Goal: Task Accomplishment & Management: Manage account settings

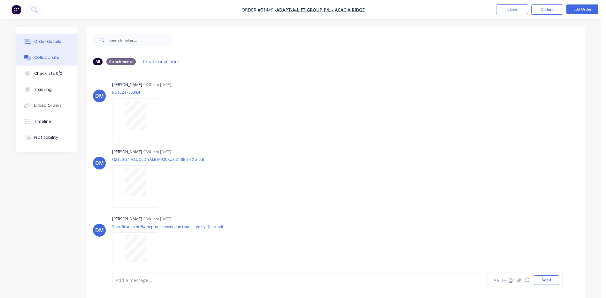
scroll to position [207, 0]
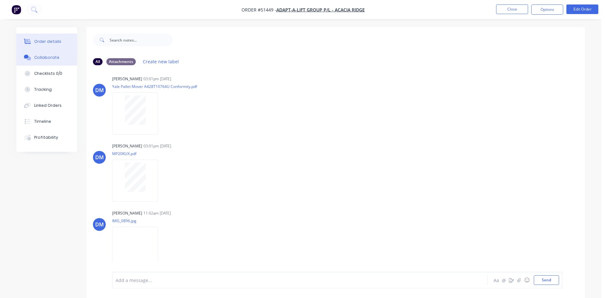
click at [68, 43] on button "Order details" at bounding box center [46, 42] width 61 height 16
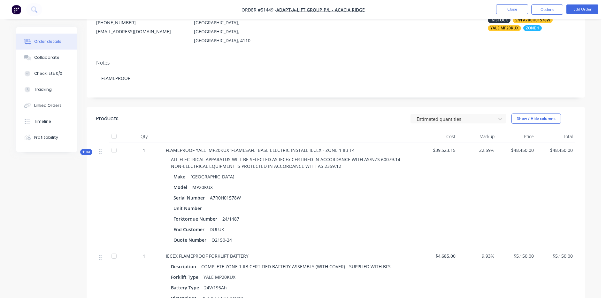
scroll to position [96, 0]
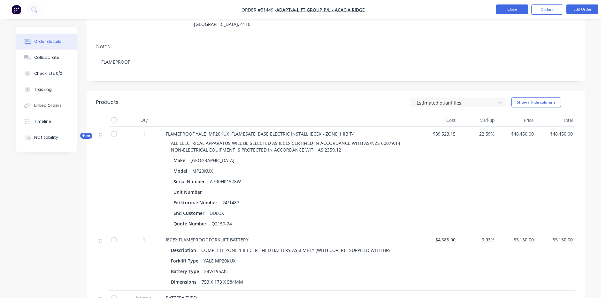
click at [503, 8] on button "Close" at bounding box center [512, 9] width 32 height 10
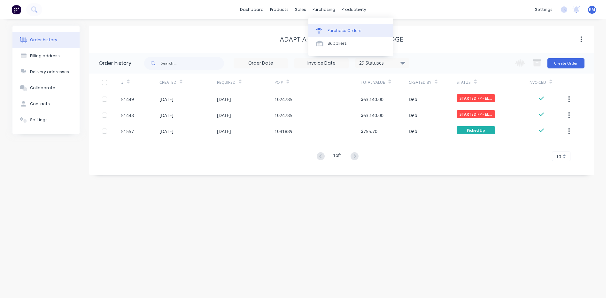
click at [322, 32] on div at bounding box center [321, 31] width 10 height 6
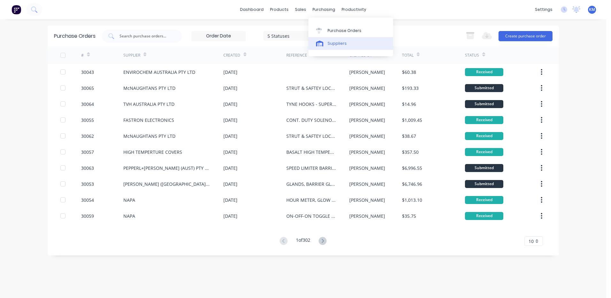
click at [332, 39] on link "Suppliers" at bounding box center [350, 43] width 85 height 13
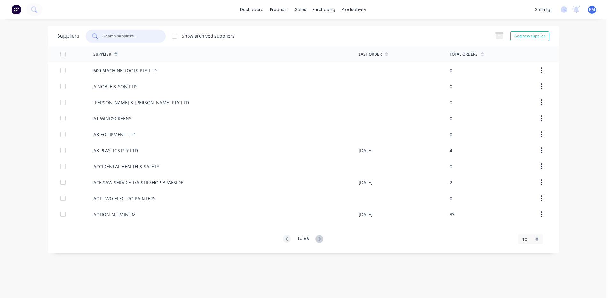
click at [153, 35] on input "text" at bounding box center [129, 36] width 53 height 6
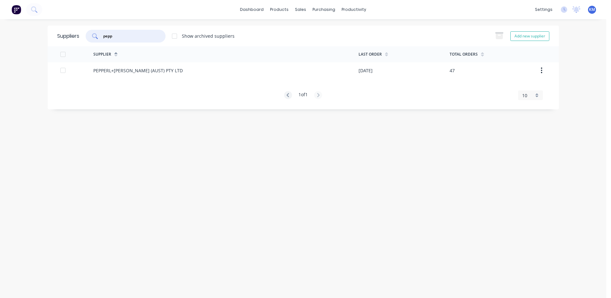
type input "pepp"
click at [189, 67] on div "PEPPERL+[PERSON_NAME] (AUST) PTY LTD" at bounding box center [225, 70] width 265 height 16
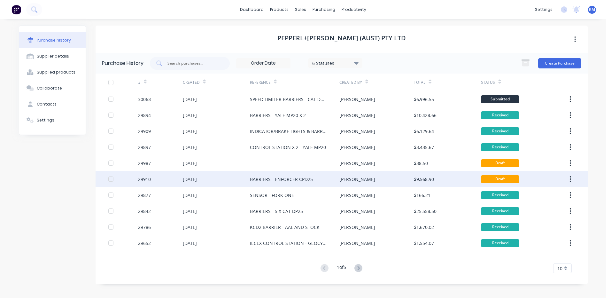
click at [339, 175] on div "[PERSON_NAME]" at bounding box center [376, 179] width 74 height 16
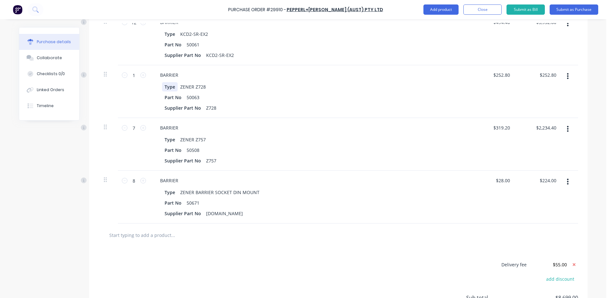
scroll to position [96, 0]
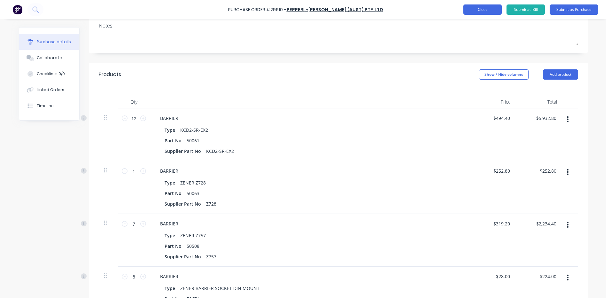
click at [467, 8] on button "Close" at bounding box center [483, 9] width 38 height 10
type textarea "x"
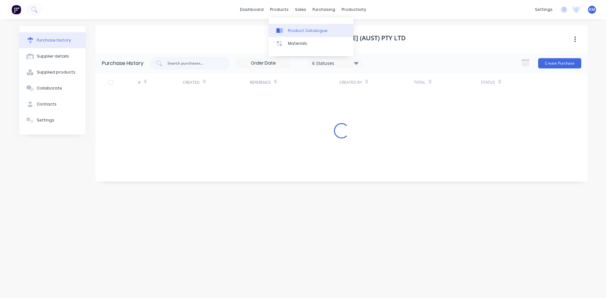
click at [292, 34] on link "Product Catalogue" at bounding box center [311, 30] width 85 height 13
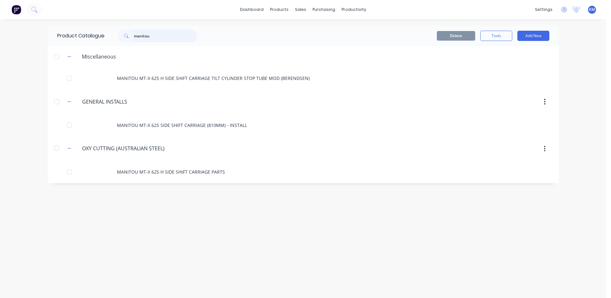
click at [166, 38] on input "manitou" at bounding box center [165, 35] width 63 height 13
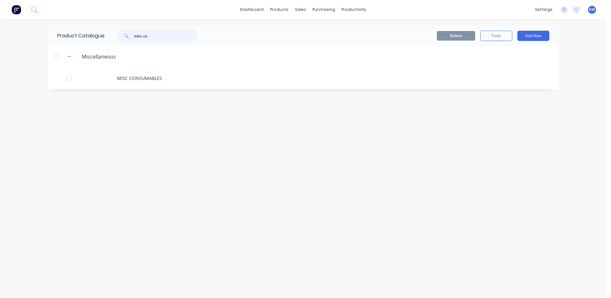
type input "misc co"
click at [175, 72] on div "MISC CONSUMABLES" at bounding box center [303, 78] width 511 height 23
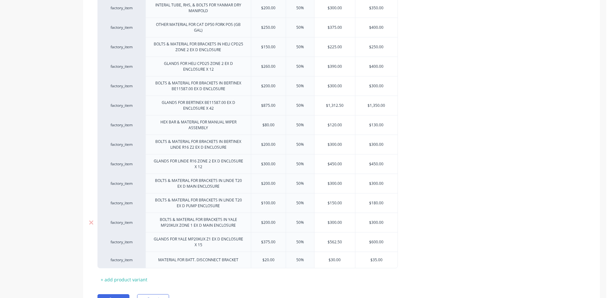
scroll to position [752, 0]
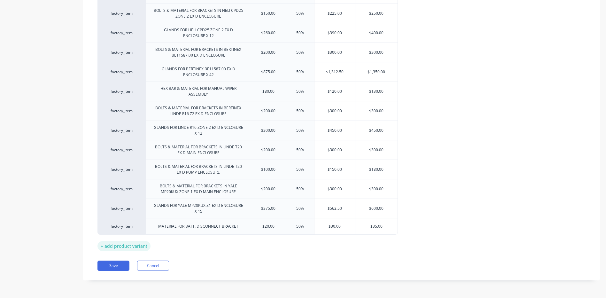
click at [147, 243] on div "+ add product variant" at bounding box center [124, 246] width 53 height 10
type textarea "x"
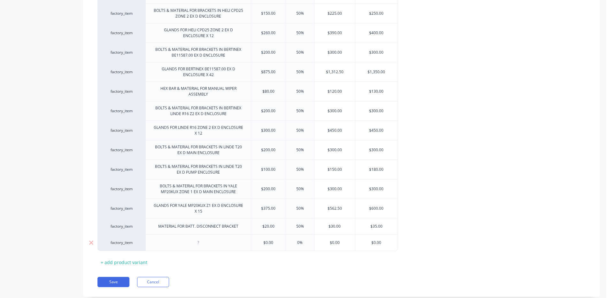
click at [168, 240] on div at bounding box center [197, 242] width 105 height 17
click at [187, 242] on div at bounding box center [199, 242] width 32 height 8
type input "$0.00"
type textarea "x"
type input "$20"
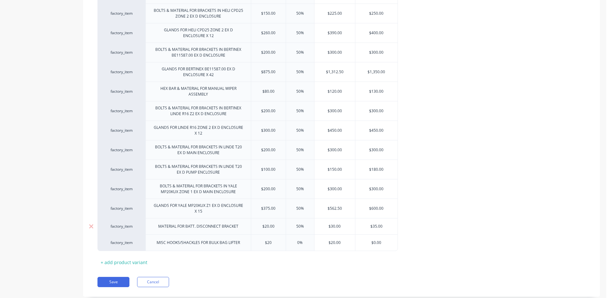
type textarea "x"
type input "$203.5"
type textarea "x"
type input "$203.52"
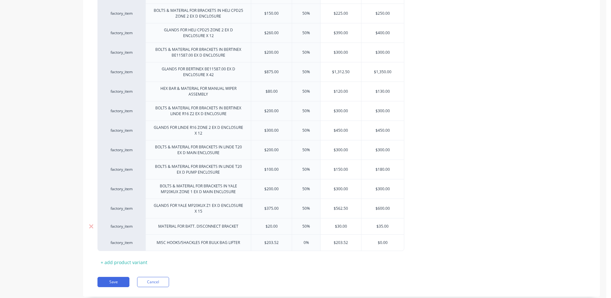
type textarea "x"
type input "$203.52"
type input "50%"
type textarea "x"
type input "50%"
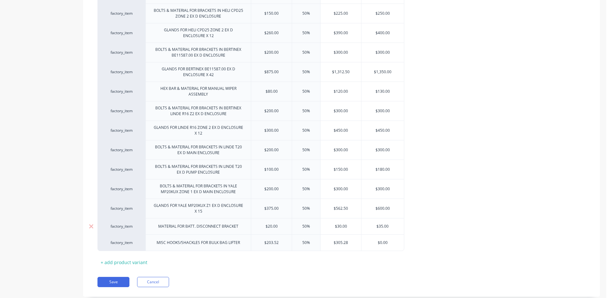
type input "$305.28"
type input "$0.00"
type textarea "x"
type input "$0.0"
type textarea "x"
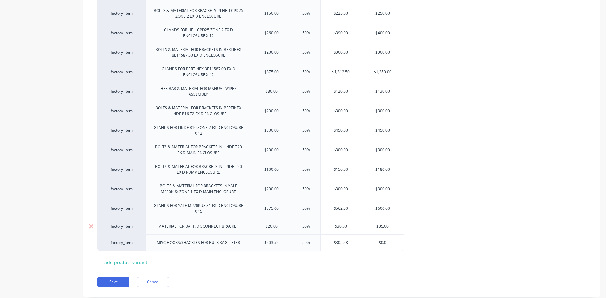
type input "$0."
type textarea "x"
type input "$0"
type textarea "x"
type input "$"
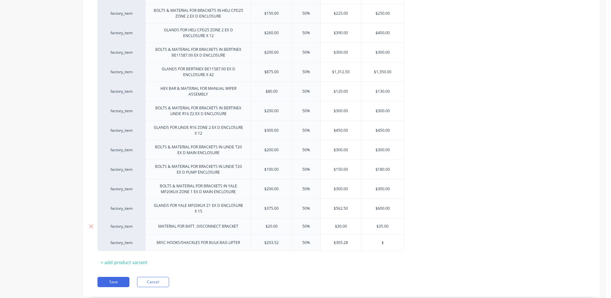
type textarea "x"
type input "$320"
type textarea "x"
type input "$320"
click at [112, 282] on button "Save" at bounding box center [114, 282] width 32 height 10
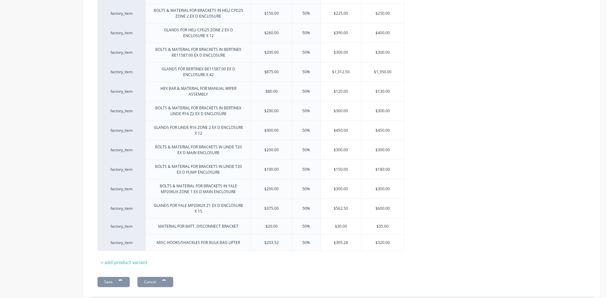
type textarea "x"
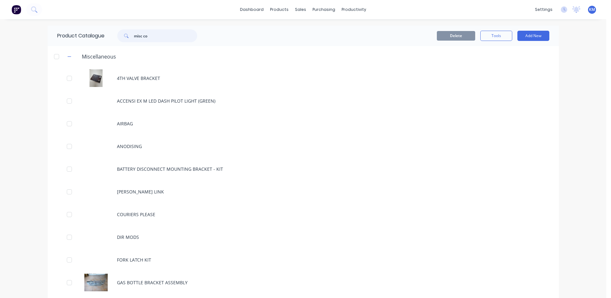
drag, startPoint x: 163, startPoint y: 35, endPoint x: 109, endPoint y: 35, distance: 54.3
click at [109, 35] on div "misc co" at bounding box center [156, 35] width 102 height 13
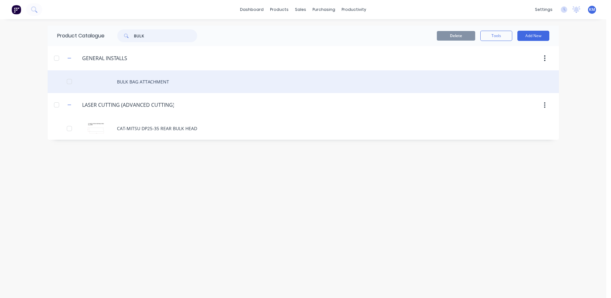
type input "BULK"
click at [164, 81] on div "BULK BAG ATTACHMENT" at bounding box center [303, 81] width 511 height 23
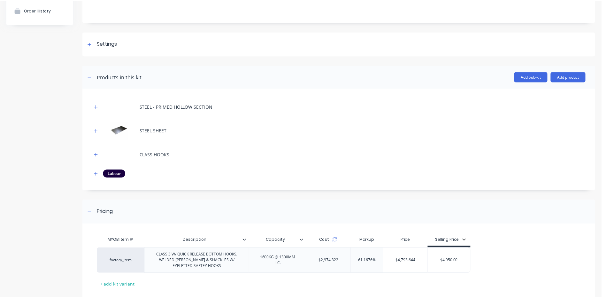
scroll to position [64, 0]
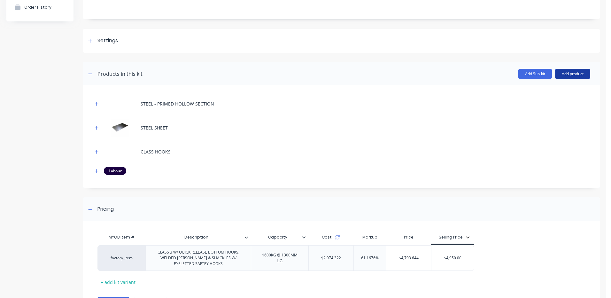
click at [559, 78] on button "Add product" at bounding box center [572, 74] width 35 height 10
click at [552, 86] on div "Product catalogue" at bounding box center [559, 90] width 49 height 9
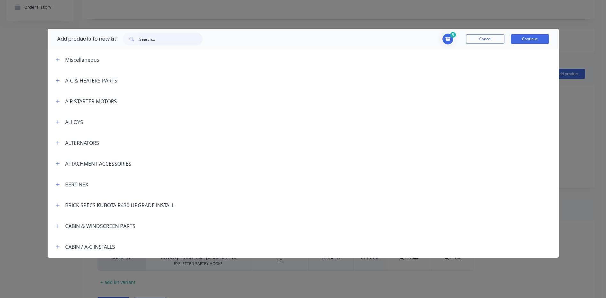
click at [156, 35] on input "text" at bounding box center [170, 39] width 63 height 13
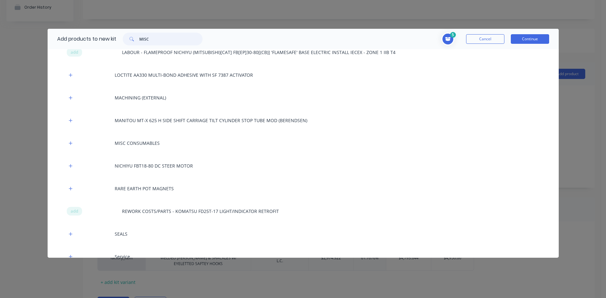
scroll to position [352, 0]
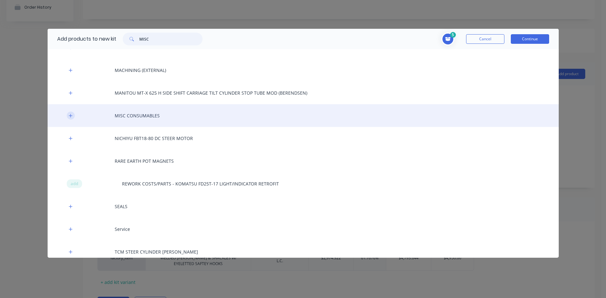
type input "MISC"
click at [72, 116] on icon "button" at bounding box center [71, 115] width 4 height 4
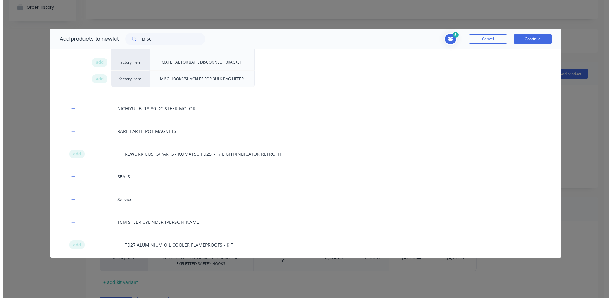
scroll to position [1247, 0]
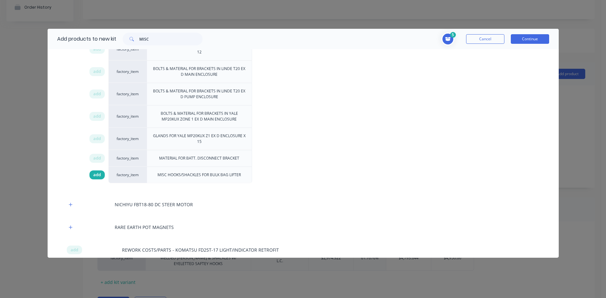
click at [101, 176] on span "add" at bounding box center [97, 175] width 8 height 6
click at [522, 42] on button "Continue" at bounding box center [530, 39] width 38 height 10
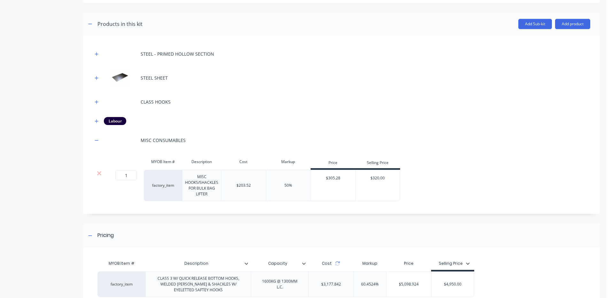
scroll to position [175, 0]
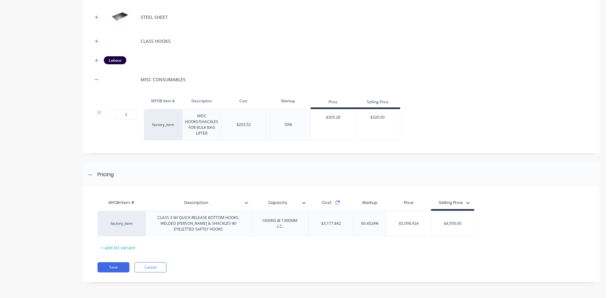
click at [336, 203] on icon at bounding box center [337, 204] width 4 height 2
click at [384, 178] on div "Pricing" at bounding box center [341, 175] width 517 height 24
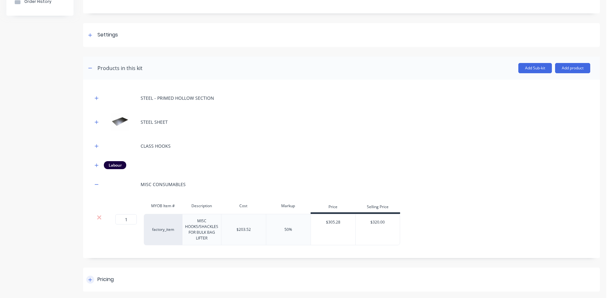
click at [250, 273] on div "Pricing" at bounding box center [341, 280] width 517 height 24
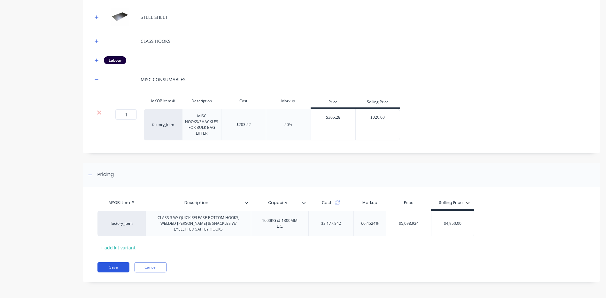
click at [123, 267] on button "Save" at bounding box center [114, 267] width 32 height 10
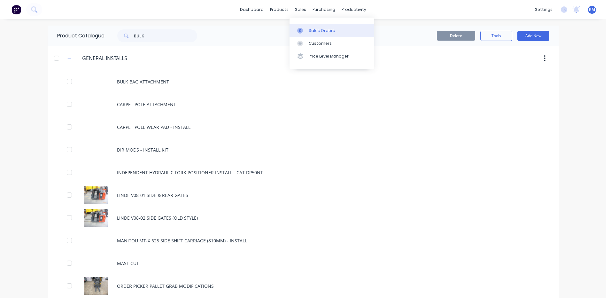
drag, startPoint x: 311, startPoint y: 29, endPoint x: 301, endPoint y: 27, distance: 10.3
click at [311, 29] on div "Sales Orders" at bounding box center [322, 31] width 26 height 6
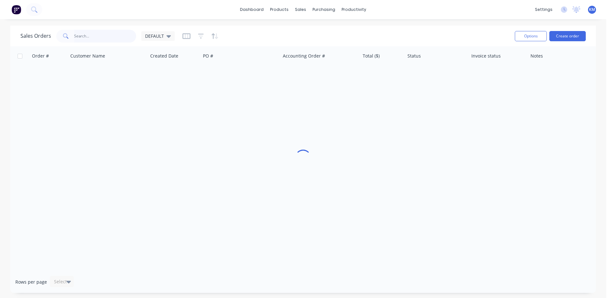
click at [100, 37] on input "text" at bounding box center [105, 36] width 62 height 13
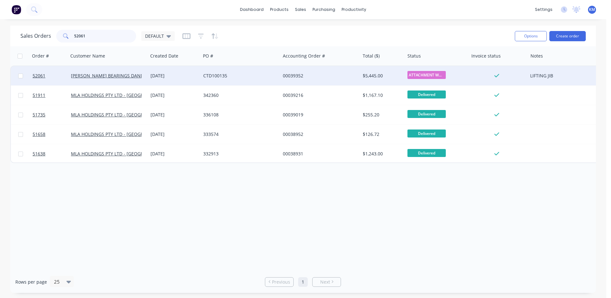
type input "52061"
click at [222, 75] on div "CTD100135" at bounding box center [238, 76] width 71 height 6
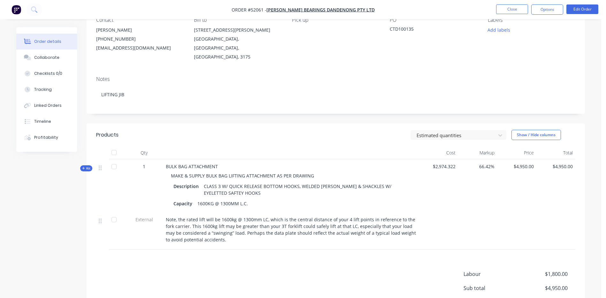
scroll to position [64, 0]
click at [586, 8] on button "Edit Order" at bounding box center [583, 9] width 32 height 10
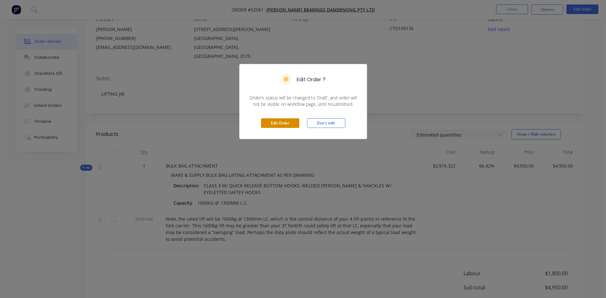
click at [286, 127] on button "Edit Order" at bounding box center [280, 123] width 38 height 10
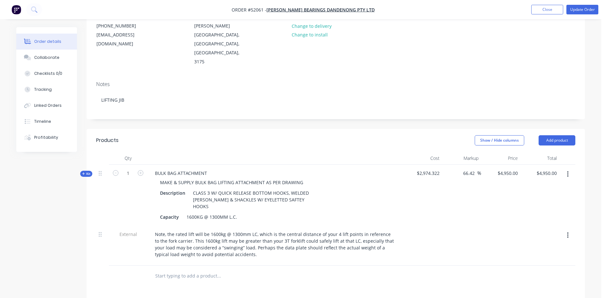
scroll to position [96, 0]
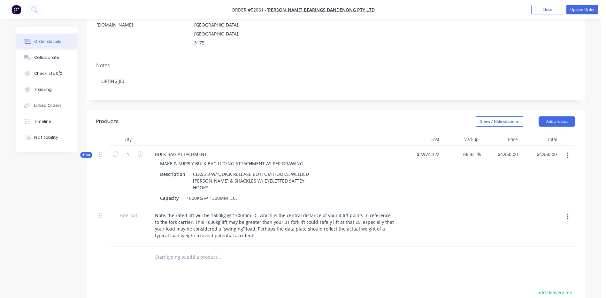
click at [89, 152] on span "Kit" at bounding box center [86, 154] width 8 height 5
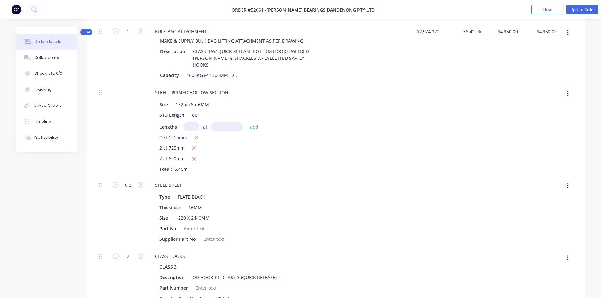
scroll to position [160, 0]
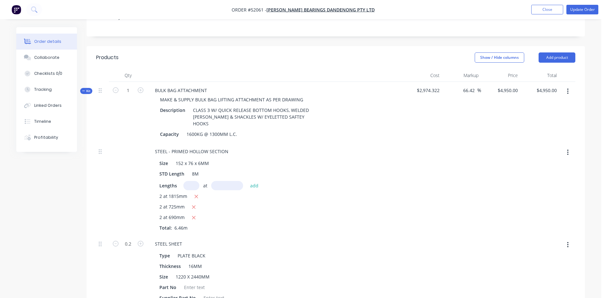
click at [569, 86] on button "button" at bounding box center [568, 92] width 15 height 12
click at [560, 104] on div "Add product to kit" at bounding box center [545, 108] width 49 height 9
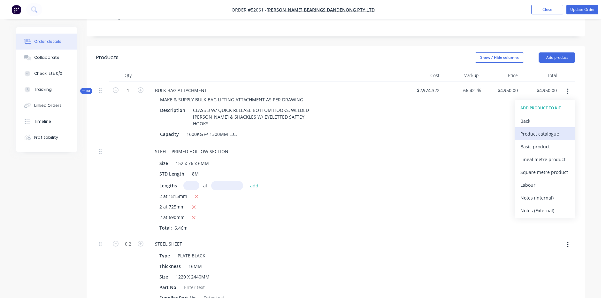
click at [563, 129] on div "Product catalogue" at bounding box center [545, 133] width 49 height 9
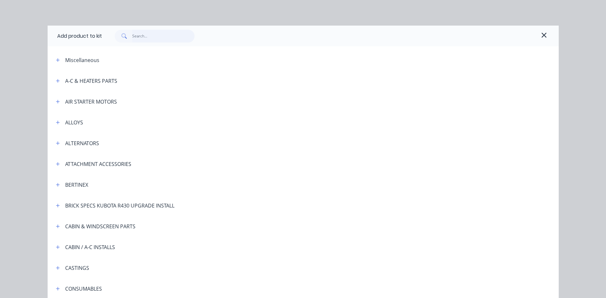
click at [171, 37] on input "text" at bounding box center [163, 36] width 62 height 13
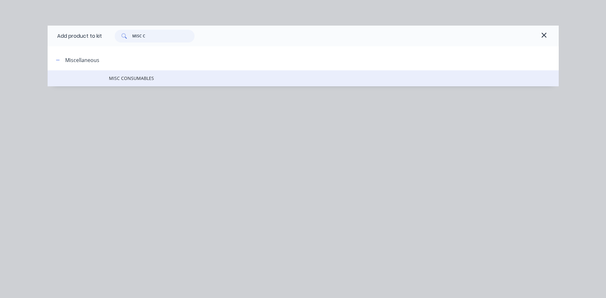
type input "MISC C"
click at [159, 76] on span "MISC CONSUMABLES" at bounding box center [289, 78] width 360 height 7
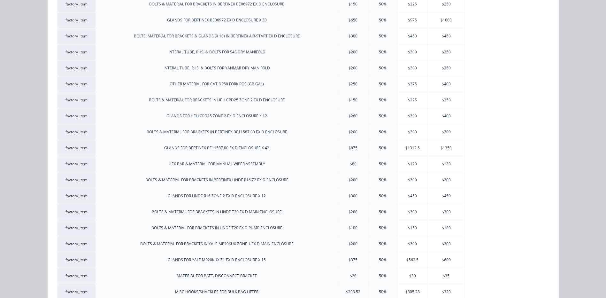
scroll to position [532, 0]
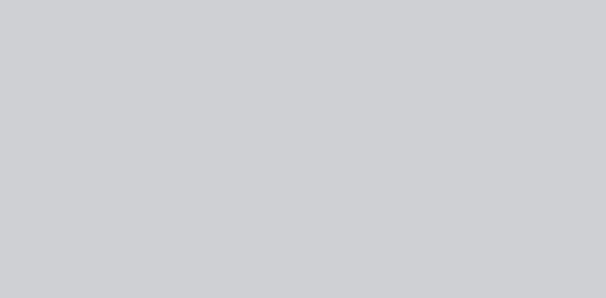
type input "$5,288.7071"
type input "$5,288.71"
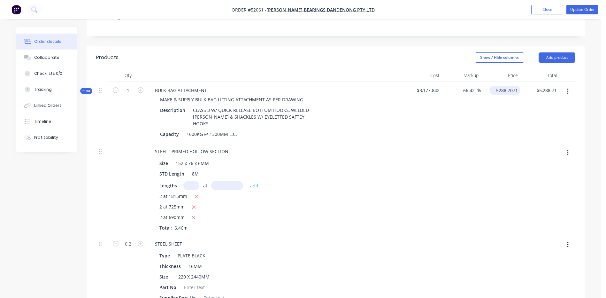
click at [507, 86] on input "5288.7071" at bounding box center [506, 90] width 28 height 9
type input "4950"
type input "55.77"
type input "$4,950.00"
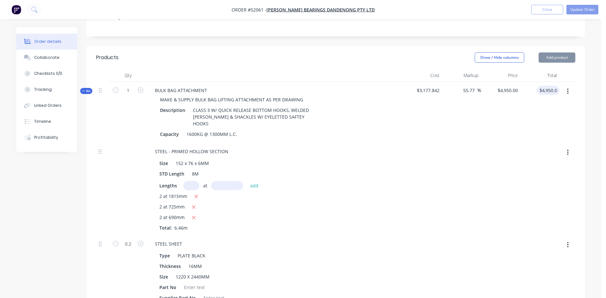
click at [365, 52] on div "Show / Hide columns Add product" at bounding box center [387, 57] width 378 height 10
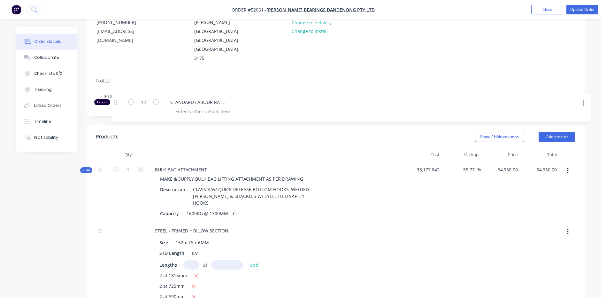
scroll to position [63, 0]
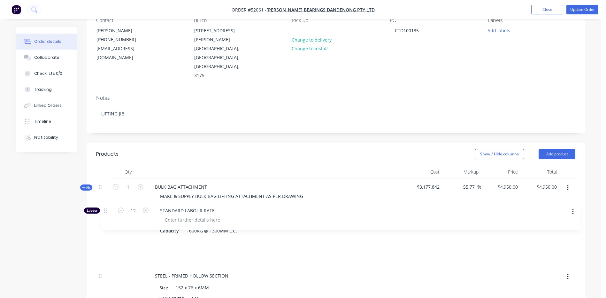
drag, startPoint x: 101, startPoint y: 141, endPoint x: 106, endPoint y: 208, distance: 67.4
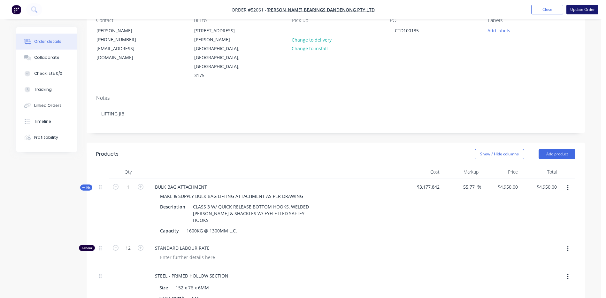
drag, startPoint x: 579, startPoint y: 2, endPoint x: 578, endPoint y: 8, distance: 6.1
click at [579, 4] on nav "Order #52061 - [PERSON_NAME] BEARINGS DANDENONG PTY LTD Add product Close Updat…" at bounding box center [303, 9] width 606 height 19
click at [578, 8] on button "Update Order" at bounding box center [583, 10] width 32 height 10
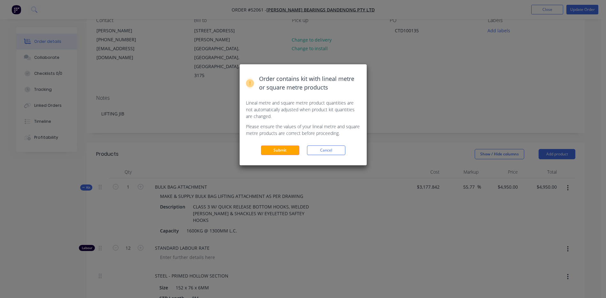
click at [272, 152] on button "Submit" at bounding box center [280, 150] width 38 height 10
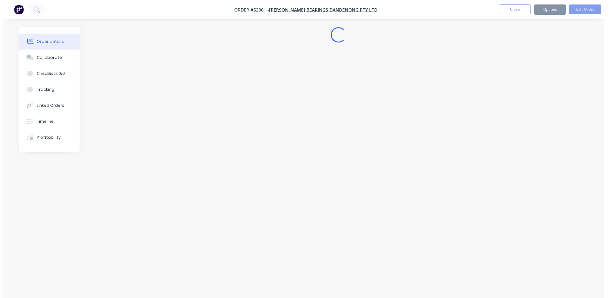
scroll to position [0, 0]
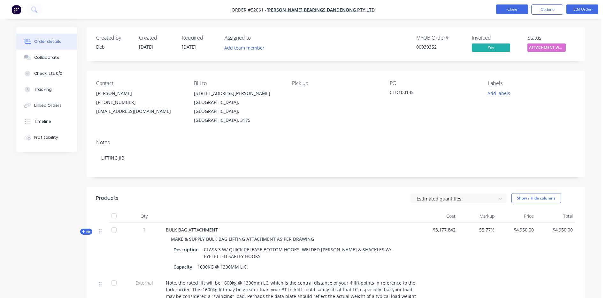
click at [509, 8] on button "Close" at bounding box center [512, 9] width 32 height 10
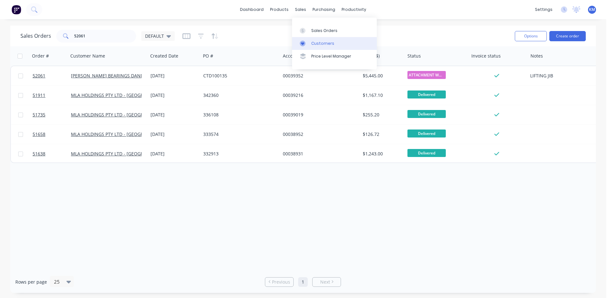
click at [301, 38] on link "Customers" at bounding box center [334, 43] width 85 height 13
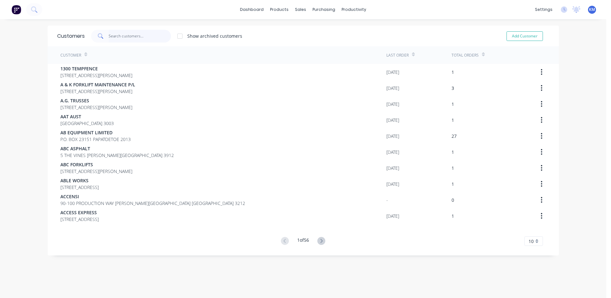
click at [128, 38] on input "text" at bounding box center [140, 36] width 62 height 13
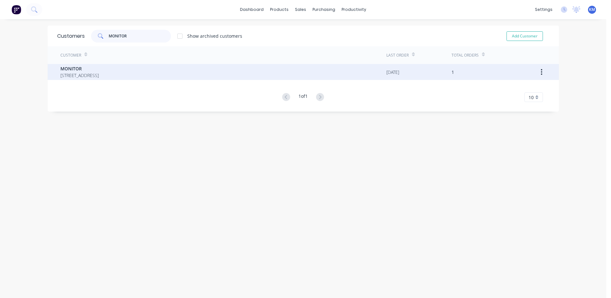
type input "MONITOR"
click at [99, 77] on span "[STREET_ADDRESS]" at bounding box center [79, 75] width 38 height 7
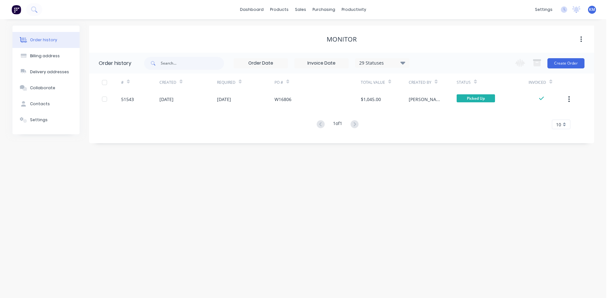
click at [150, 109] on div "# Created Required PO # Total Value Created By Status Invoiced 51543 [DATE] [DA…" at bounding box center [337, 102] width 497 height 56
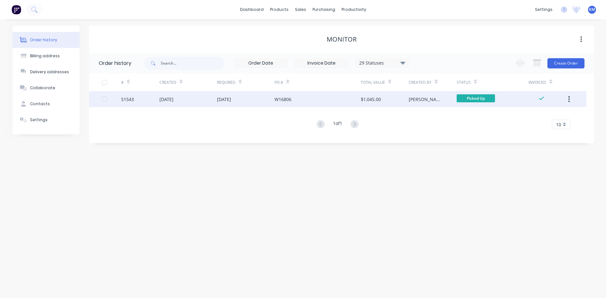
click at [155, 104] on div "51543" at bounding box center [140, 99] width 38 height 16
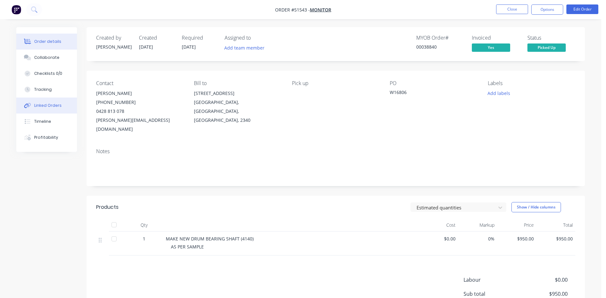
click at [55, 106] on div "Linked Orders" at bounding box center [47, 106] width 27 height 6
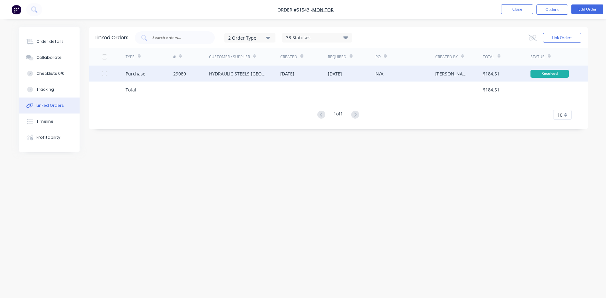
click at [165, 80] on div "Purchase" at bounding box center [150, 74] width 48 height 16
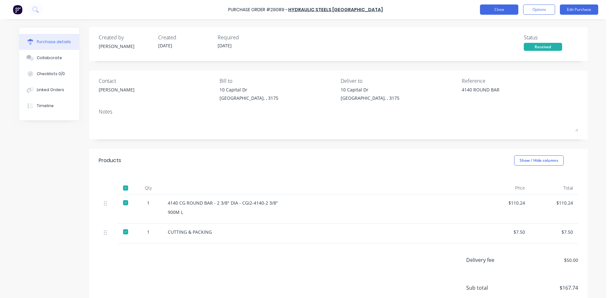
click at [499, 9] on button "Close" at bounding box center [499, 9] width 38 height 10
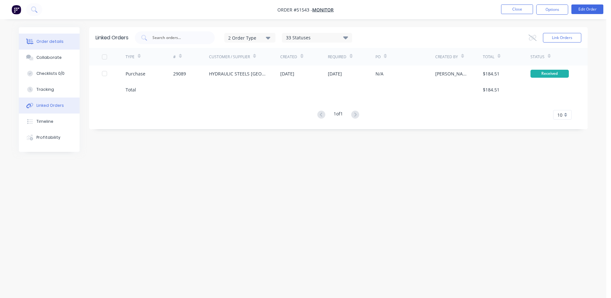
click at [61, 43] on div "Order details" at bounding box center [49, 42] width 27 height 6
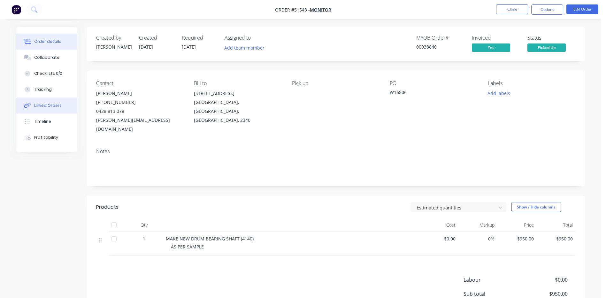
click at [50, 110] on button "Linked Orders" at bounding box center [46, 106] width 61 height 16
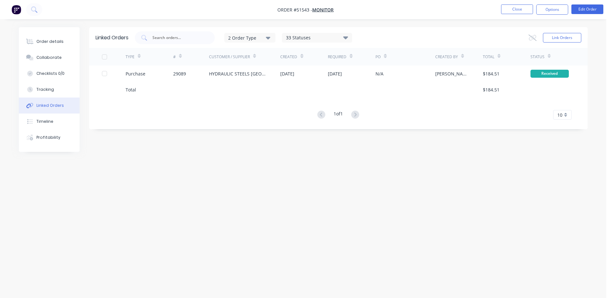
click at [178, 82] on div at bounding box center [191, 90] width 36 height 16
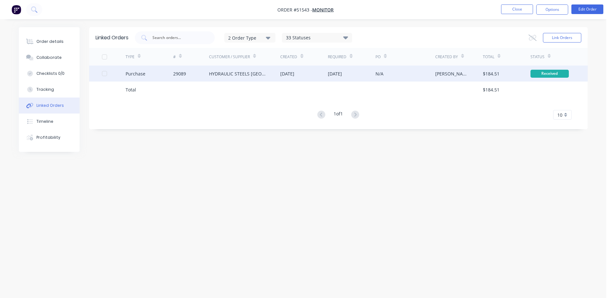
click at [178, 80] on div "29089" at bounding box center [191, 74] width 36 height 16
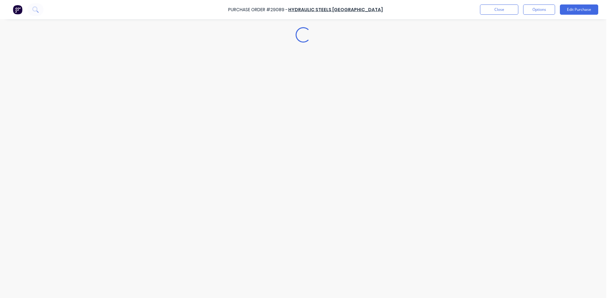
type textarea "x"
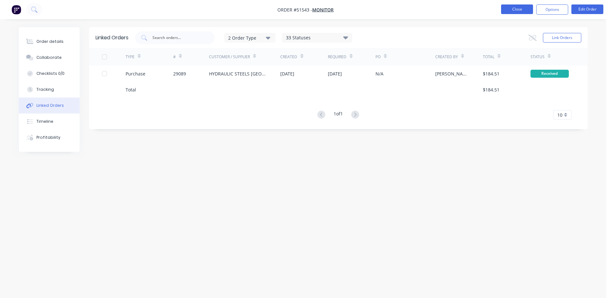
click at [516, 12] on button "Close" at bounding box center [517, 9] width 32 height 10
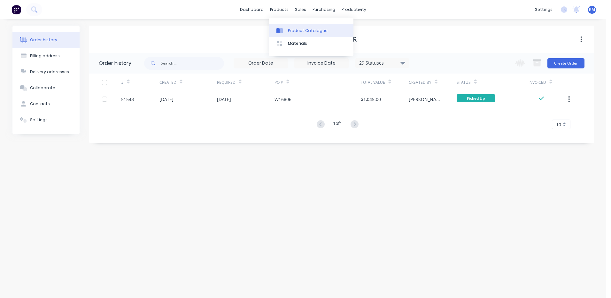
click at [290, 30] on div "Product Catalogue" at bounding box center [308, 31] width 40 height 6
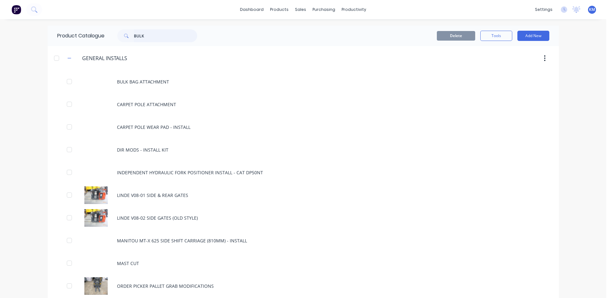
click at [151, 33] on input "BULK" at bounding box center [165, 35] width 63 height 13
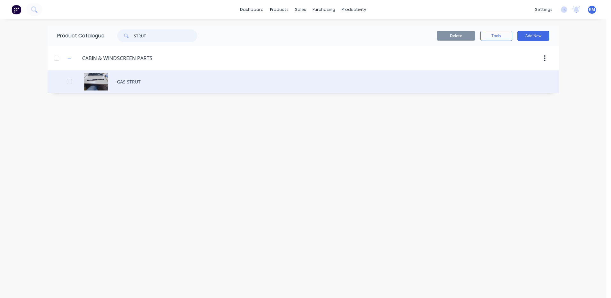
type input "STRUT"
click at [200, 77] on div "GAS STRUT" at bounding box center [303, 81] width 511 height 23
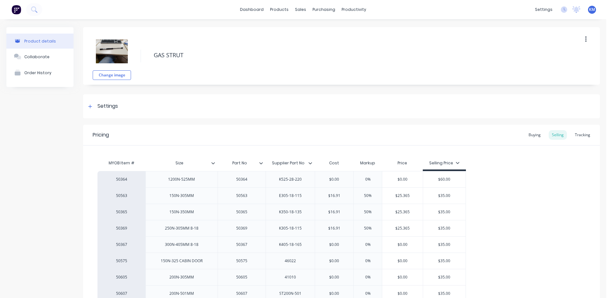
type textarea "x"
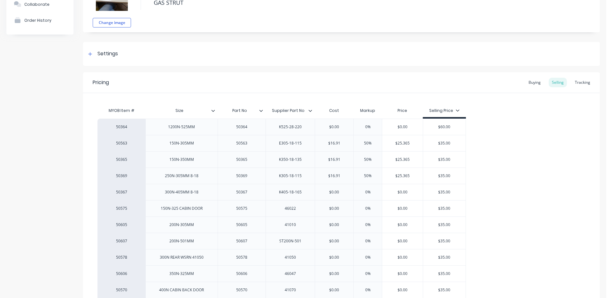
scroll to position [64, 0]
